Goal: Answer question/provide support: Share knowledge or assist other users

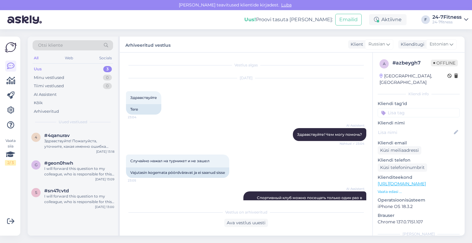
scroll to position [31, 0]
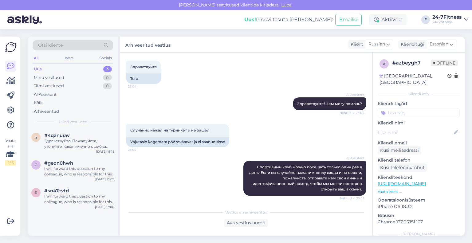
drag, startPoint x: 211, startPoint y: 132, endPoint x: 123, endPoint y: 132, distance: 88.1
click at [123, 132] on div "Vestlus algas [DATE] Здравствуйте 23:04 Tere AI Assistent Здравствуйте! Чем мог…" at bounding box center [246, 144] width 252 height 183
copy span "Случайно нажал на турникет и не зашел"
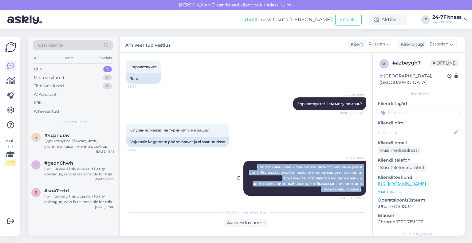
drag, startPoint x: 356, startPoint y: 189, endPoint x: 253, endPoint y: 168, distance: 105.7
click at [253, 168] on span "Спортивный клуб можно посещать только один раз в день. Если вы случайно нажали …" at bounding box center [306, 178] width 114 height 27
copy span "Спортивный клуб можно посещать только один раз в день. Если вы случайно нажали …"
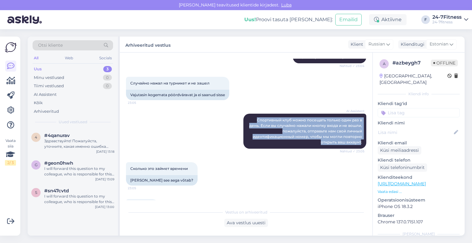
scroll to position [123, 0]
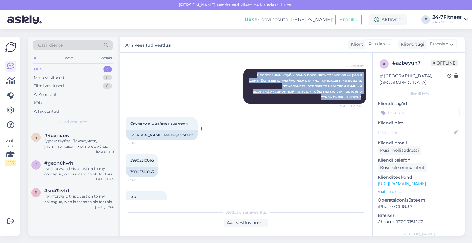
drag, startPoint x: 189, startPoint y: 124, endPoint x: 128, endPoint y: 122, distance: 60.2
click at [128, 122] on div "Сколько это займет времени 23:05" at bounding box center [162, 123] width 72 height 13
copy span "Сколько это займет времени"
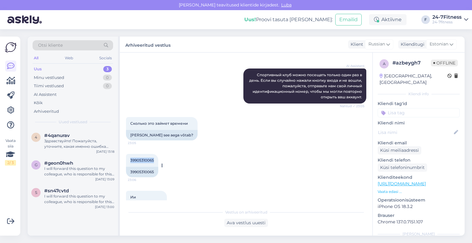
drag, startPoint x: 154, startPoint y: 159, endPoint x: 130, endPoint y: 161, distance: 24.3
click at [130, 161] on div "39905310065 23:06" at bounding box center [142, 160] width 32 height 13
copy span "39905310065"
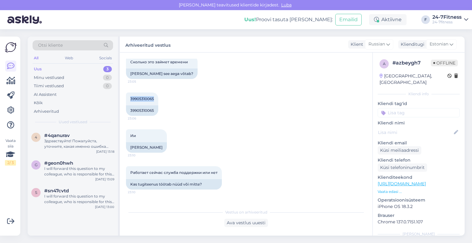
scroll to position [215, 0]
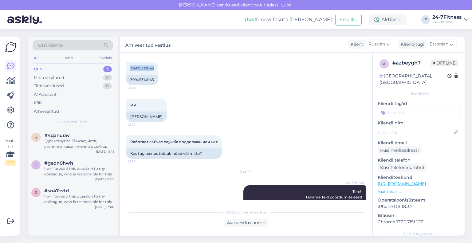
drag, startPoint x: 218, startPoint y: 141, endPoint x: 122, endPoint y: 135, distance: 96.9
click at [122, 135] on div "Vestlus algas [DATE] Здравствуйте 23:04 Tere AI Assistent Здравствуйте! Чем мог…" at bounding box center [246, 144] width 252 height 183
copy span "Работает сейчас служба поддержки или нет"
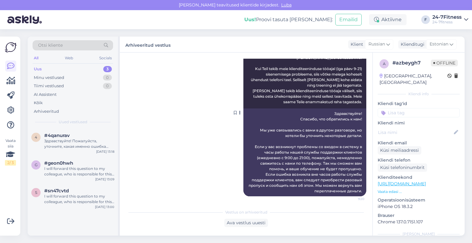
scroll to position [373, 0]
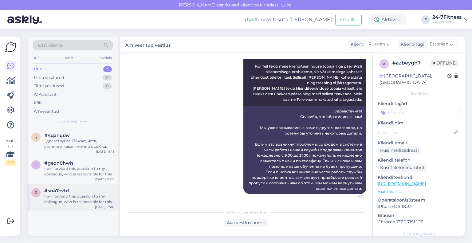
click at [71, 193] on div "I will forward this question to my colleague, who is responsible for this. The …" at bounding box center [79, 198] width 70 height 11
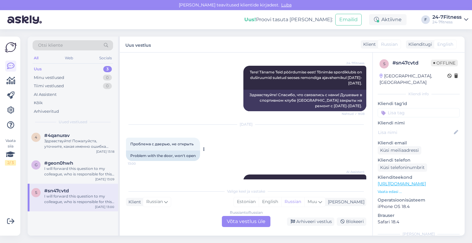
scroll to position [122, 0]
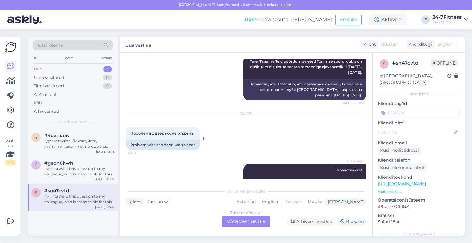
drag, startPoint x: 193, startPoint y: 133, endPoint x: 131, endPoint y: 130, distance: 62.1
click at [131, 131] on span "Проблема с дверью, не открыть" at bounding box center [161, 133] width 63 height 5
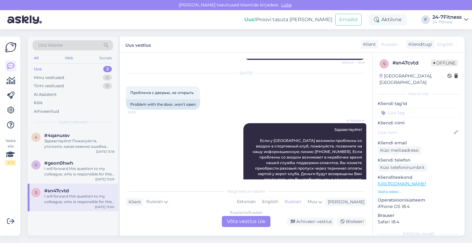
scroll to position [214, 0]
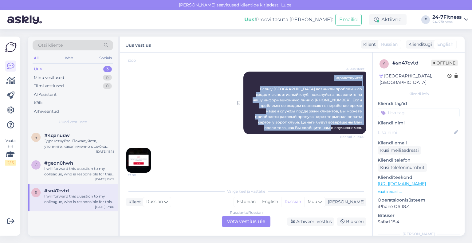
drag, startPoint x: 356, startPoint y: 129, endPoint x: 313, endPoint y: 73, distance: 69.8
click at [313, 73] on div "AI Assistent Здравствуйте! Если у [GEOGRAPHIC_DATA] возникли проблемы со входом…" at bounding box center [304, 103] width 123 height 63
copy span "Здравствуйте! Если у [GEOGRAPHIC_DATA] возникли проблемы со входом в спортивный…"
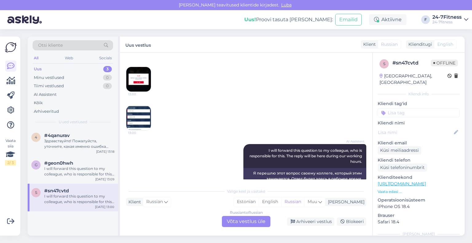
scroll to position [306, 0]
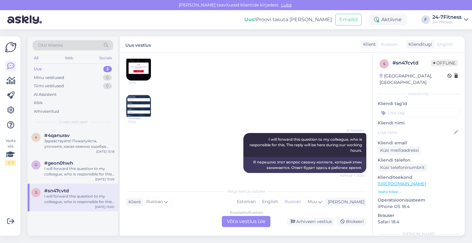
click at [138, 107] on img at bounding box center [138, 107] width 25 height 25
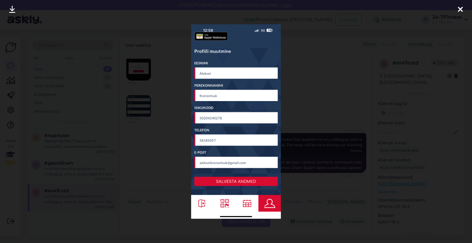
click at [459, 8] on icon at bounding box center [459, 10] width 5 height 8
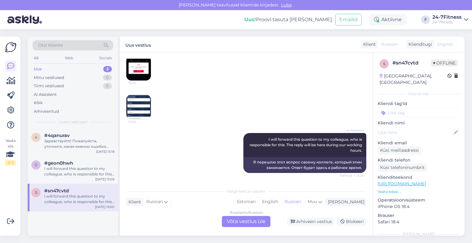
click at [145, 102] on img at bounding box center [138, 107] width 25 height 25
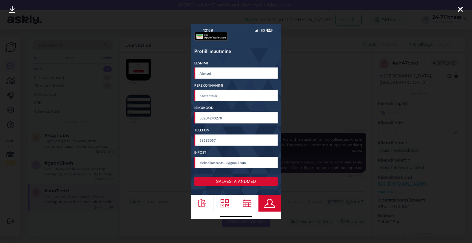
click at [457, 7] on div at bounding box center [460, 9] width 12 height 19
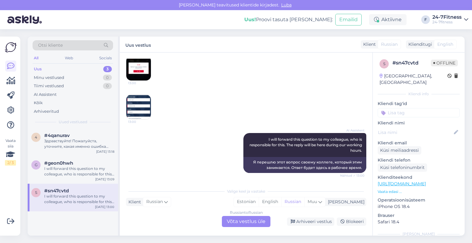
click at [254, 217] on div "Russian to Russian Võta vestlus üle" at bounding box center [246, 221] width 49 height 11
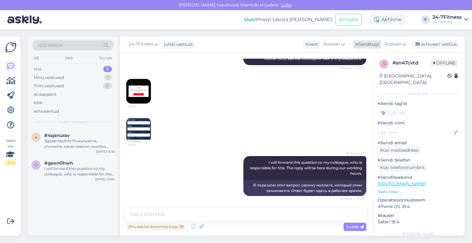
click at [365, 44] on div "Klienditugi" at bounding box center [366, 44] width 26 height 6
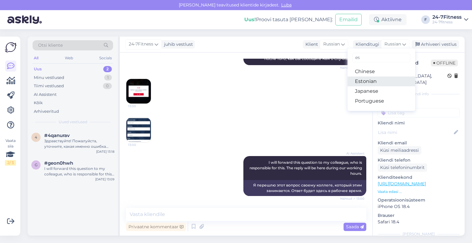
click at [366, 82] on link "Estonian" at bounding box center [381, 81] width 68 height 10
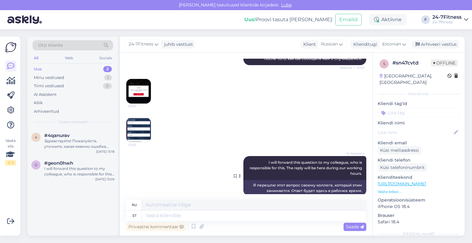
scroll to position [291, 0]
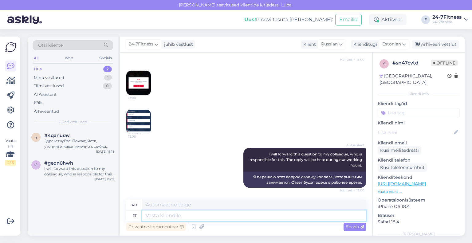
click at [240, 216] on textarea at bounding box center [254, 215] width 224 height 10
paste textarea "Tere! Täname, et helistasite meie infotelefonile. Saime Teid sisenemisega aidat…"
type textarea "Tere! Täname, et helistasite meie infotelefonile. Saime Teid sisenemisega aidat…"
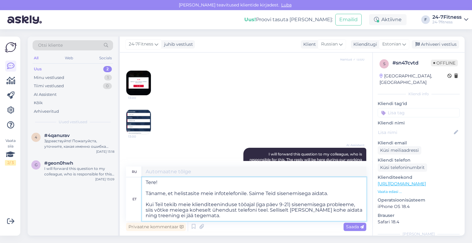
scroll to position [306, 0]
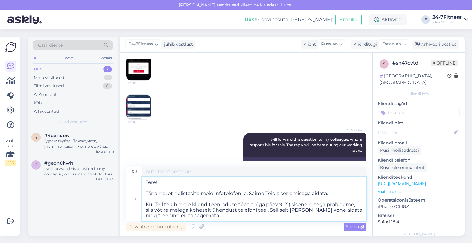
type textarea "Здравствуйте! Спасибо, что позвонили на нашу горячую линию. Мы помогли вам войт…"
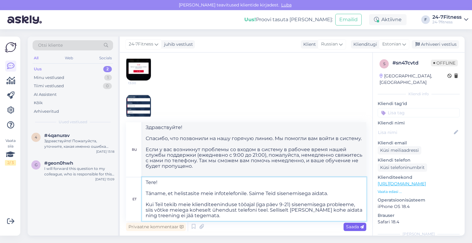
type textarea "Tere! Täname, et helistasite meie infotelefonile. Saime Teid sisenemisega aidat…"
click at [349, 228] on span "Saada" at bounding box center [355, 227] width 18 height 6
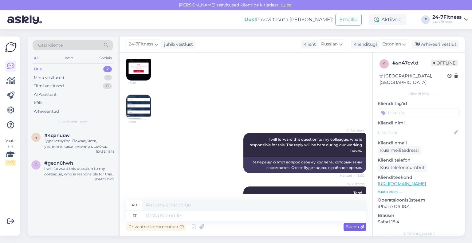
scroll to position [422, 0]
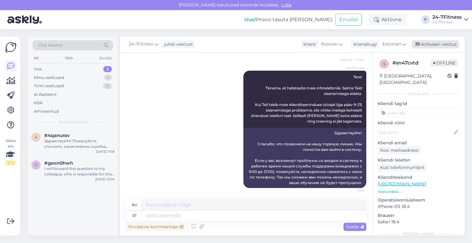
click at [442, 44] on div "Arhiveeri vestlus" at bounding box center [434, 44] width 47 height 8
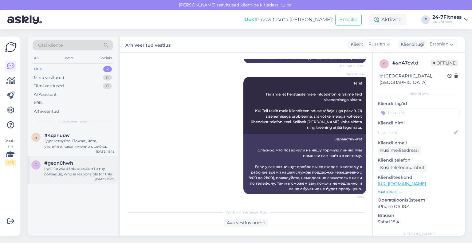
click at [73, 162] on div "#geon0hwh" at bounding box center [79, 163] width 70 height 6
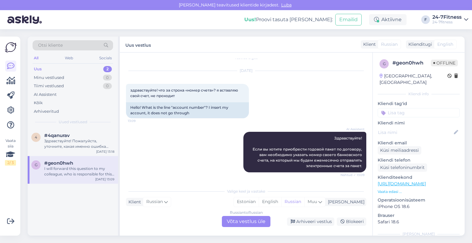
scroll to position [0, 0]
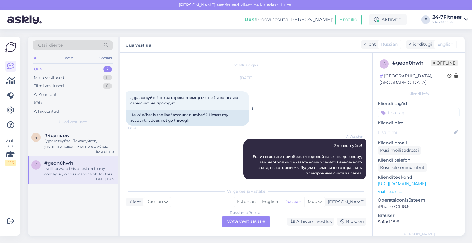
drag, startPoint x: 185, startPoint y: 101, endPoint x: 128, endPoint y: 97, distance: 57.6
click at [128, 97] on div "здравствуйте! что за строка «номер счета»? я вставляю свой счет, не проходит 13…" at bounding box center [187, 100] width 123 height 18
copy span "здравствуйте! что за строка «номер счета»? я вставляю свой счет, не проходит"
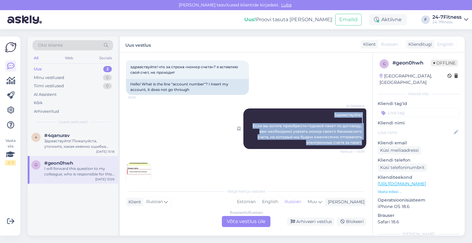
drag, startPoint x: 357, startPoint y: 143, endPoint x: 327, endPoint y: 115, distance: 40.6
click at [327, 115] on div "AI Assistent Здравствуйте! Если вы хотите приобрести годовой пакет по договору,…" at bounding box center [304, 128] width 123 height 41
copy span "Здравствуйте! Если вы хотите приобрести годовой пакет по договору, вам необходи…"
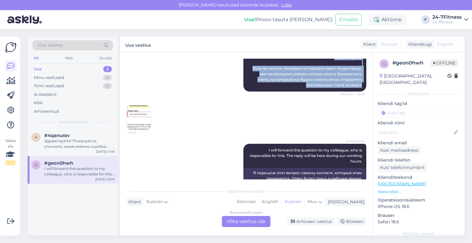
scroll to position [92, 0]
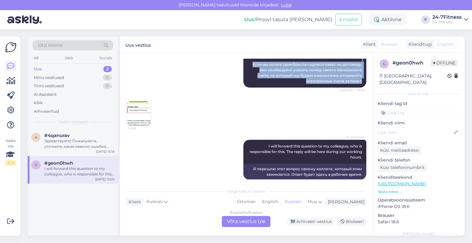
click at [135, 111] on img at bounding box center [138, 113] width 25 height 25
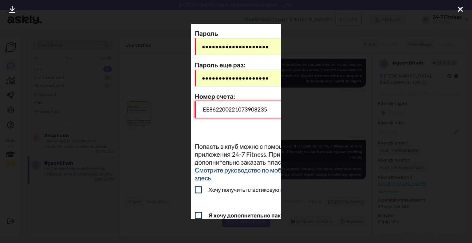
click at [460, 10] on icon at bounding box center [459, 10] width 5 height 8
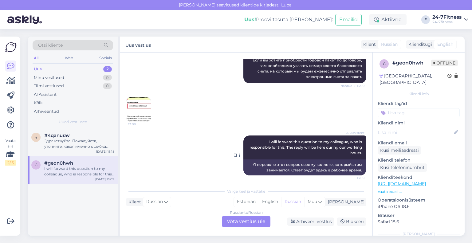
scroll to position [99, 0]
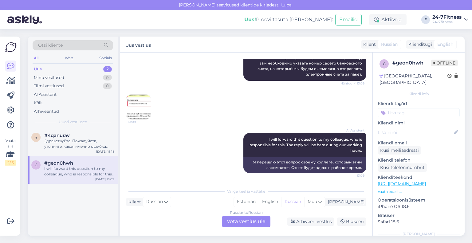
click at [260, 220] on div "Russian to Russian Võta vestlus üle" at bounding box center [246, 221] width 49 height 11
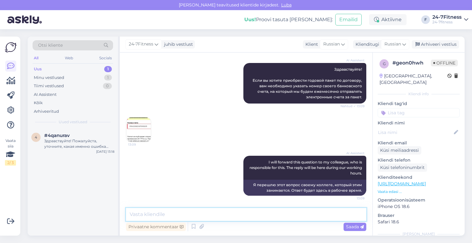
click at [258, 215] on textarea at bounding box center [246, 214] width 240 height 13
click at [367, 45] on div "Klienditugi" at bounding box center [366, 44] width 26 height 6
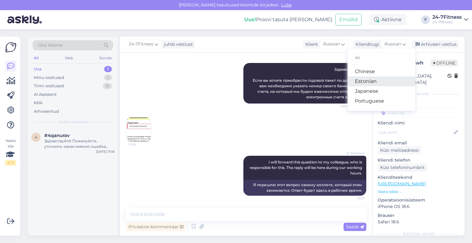
click at [369, 82] on link "Estonian" at bounding box center [381, 81] width 68 height 10
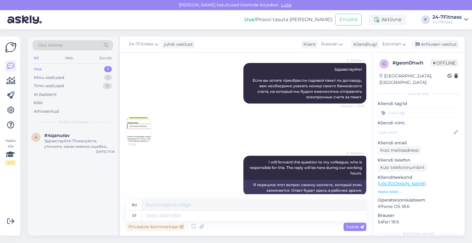
scroll to position [84, 0]
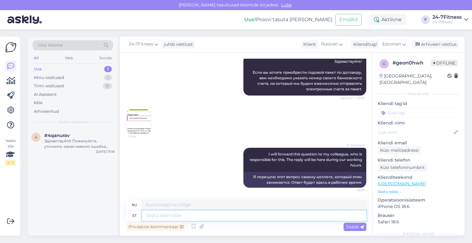
click at [249, 220] on textarea at bounding box center [254, 215] width 224 height 10
paste textarea "Tere! Täname Teid pöördumise eest! Oleme ta [PERSON_NAME] saanud ja vastame e-[…"
type textarea "Tere! Täname Teid pöördumise eest! Oleme ta [PERSON_NAME] saanud ja vastame e-[…"
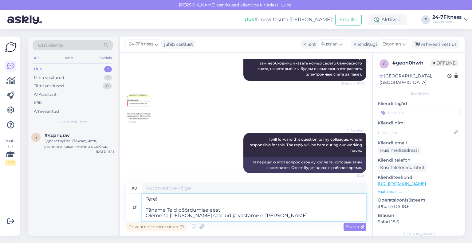
type textarea "Здравствуйте! Спасибо, что связались с нами! Мы получили ваше письмо и ответим …"
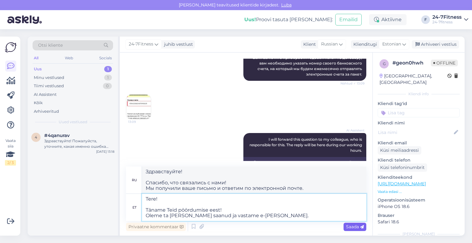
type textarea "Tere! Täname Teid pöördumise eest! Oleme ta [PERSON_NAME] saanud ja vastame e-[…"
click at [348, 227] on span "Saada" at bounding box center [355, 227] width 18 height 6
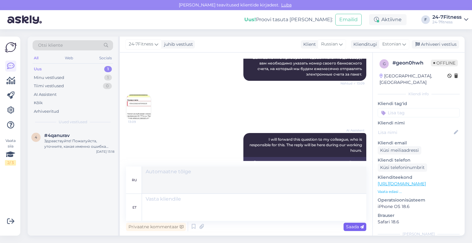
scroll to position [160, 0]
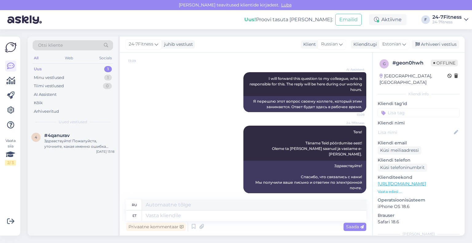
click at [438, 49] on div "24-7Fitness juhib vestlust Klient Russian Klienditugi Estonian es Chinese Eston…" at bounding box center [292, 45] width 344 height 16
click at [438, 47] on div "Arhiveeri vestlus" at bounding box center [434, 44] width 47 height 8
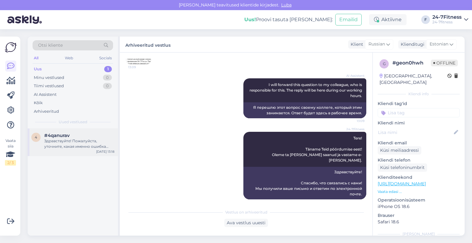
click at [73, 153] on div "4 #4qanurav Здравствуйте! Пожалуйста, уточните, какая именно ошибка возникает п…" at bounding box center [73, 142] width 90 height 28
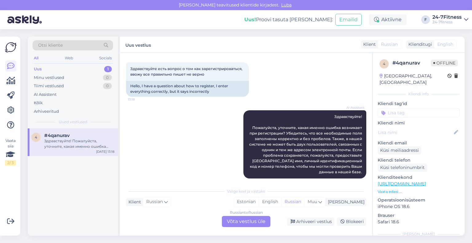
scroll to position [0, 0]
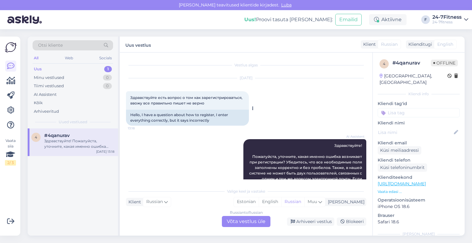
drag, startPoint x: 208, startPoint y: 102, endPoint x: 130, endPoint y: 100, distance: 77.7
click at [130, 100] on div "Здравствуйте есть вопрос о том как зарегистрироваться, ввожу все правильно пише…" at bounding box center [187, 100] width 123 height 18
copy span "Здравствуйте есть вопрос о том как зарегистрироваться, ввожу все правильно пише…"
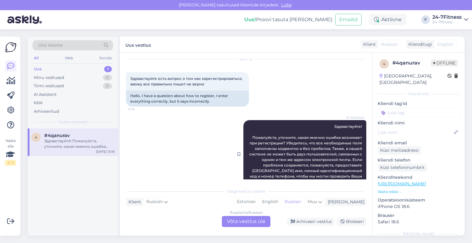
scroll to position [29, 0]
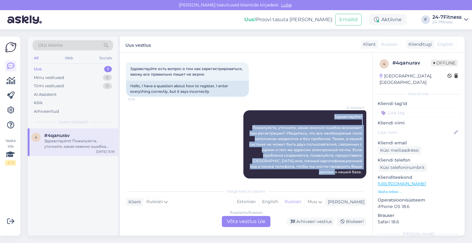
drag, startPoint x: 357, startPoint y: 167, endPoint x: 329, endPoint y: 108, distance: 65.1
click at [329, 108] on div "AI Assistent Здравствуйте! Пожалуйста, уточните, какая именно ошибка возникает …" at bounding box center [246, 144] width 240 height 82
copy span "Здравствуйте! Пожалуйста, уточните, какая именно ошибка возникает при регистрац…"
click at [307, 218] on div "Arhiveeri vestlus" at bounding box center [310, 221] width 47 height 8
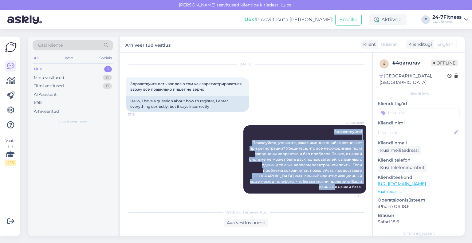
scroll to position [8, 0]
